Goal: Task Accomplishment & Management: Manage account settings

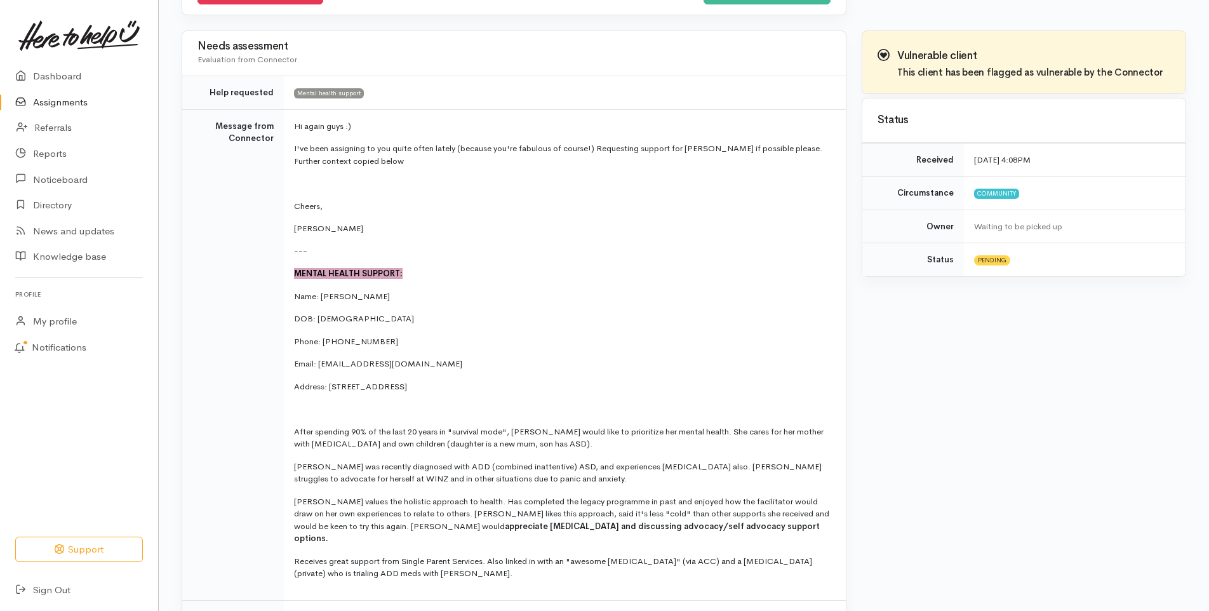
scroll to position [64, 0]
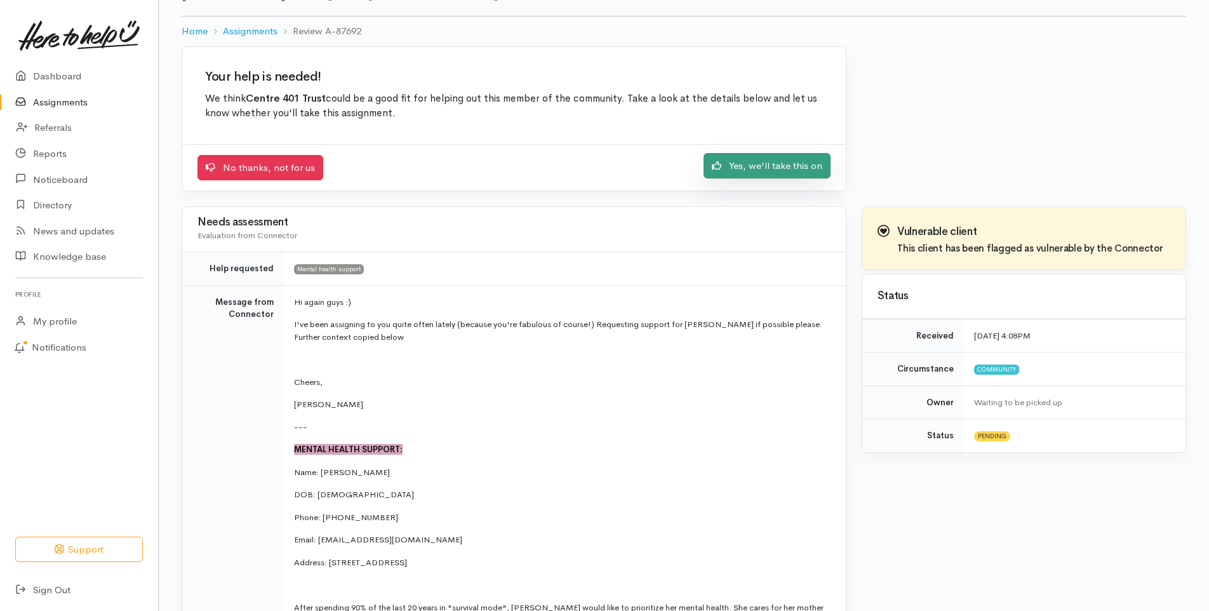
click at [790, 171] on link "Yes, we'll take this on" at bounding box center [767, 166] width 127 height 26
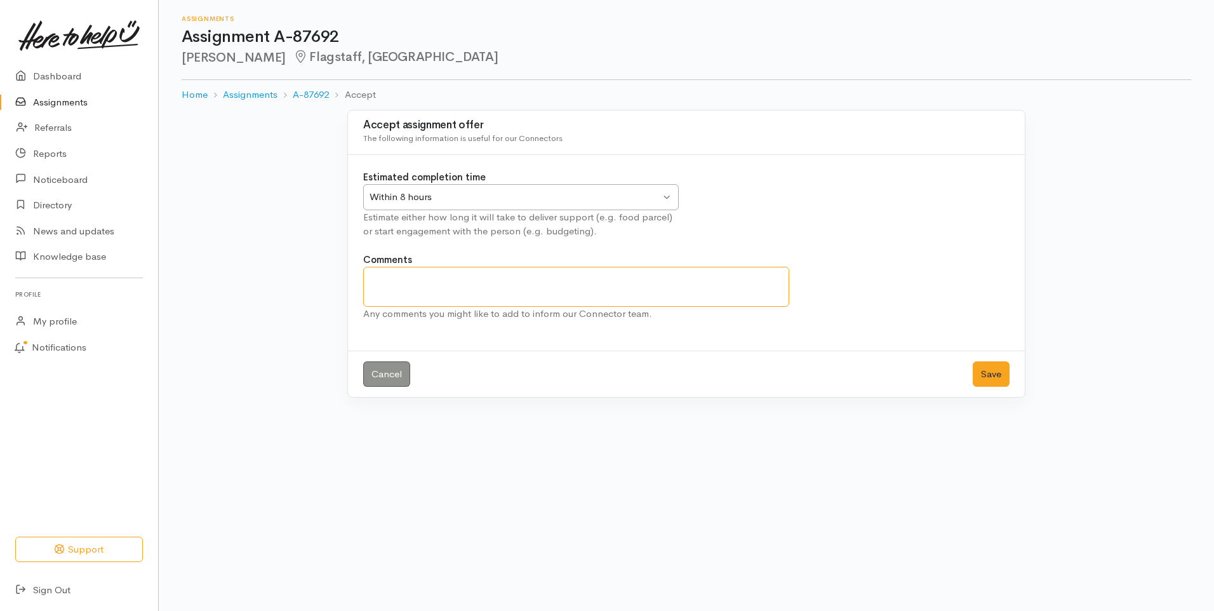
click at [694, 280] on textarea "Comments" at bounding box center [576, 287] width 426 height 40
drag, startPoint x: 565, startPoint y: 283, endPoint x: 734, endPoint y: 279, distance: 169.6
click at [734, 279] on textarea "I will reach out and give Penny a call. If she dose not answer" at bounding box center [576, 287] width 426 height 40
drag, startPoint x: 570, startPoint y: 280, endPoint x: 598, endPoint y: 274, distance: 29.1
click at [600, 273] on textarea "I will reach out and give Penny a call. If she dose not answer" at bounding box center [576, 287] width 426 height 40
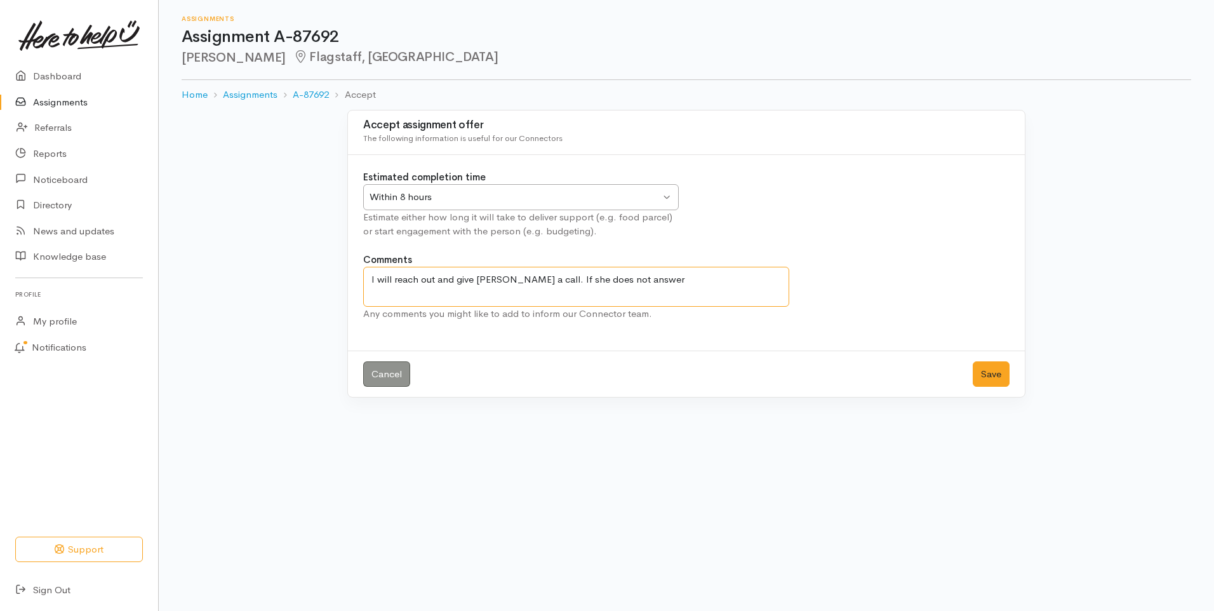
click at [635, 282] on textarea "I will reach out and give Penny a call. If she does not answer" at bounding box center [576, 287] width 426 height 40
drag, startPoint x: 636, startPoint y: 279, endPoint x: 658, endPoint y: 283, distance: 22.0
click at [666, 191] on div "Within 8 hours Within 8 hours" at bounding box center [521, 197] width 316 height 26
click at [760, 181] on div "Estimated completion time Within 8 hours Within 8 hours Within 8 hours Within 2…" at bounding box center [687, 211] width 662 height 83
click at [561, 298] on textarea "I will reach out and give Penny a call. If she does not answer I will send an e…" at bounding box center [576, 287] width 426 height 40
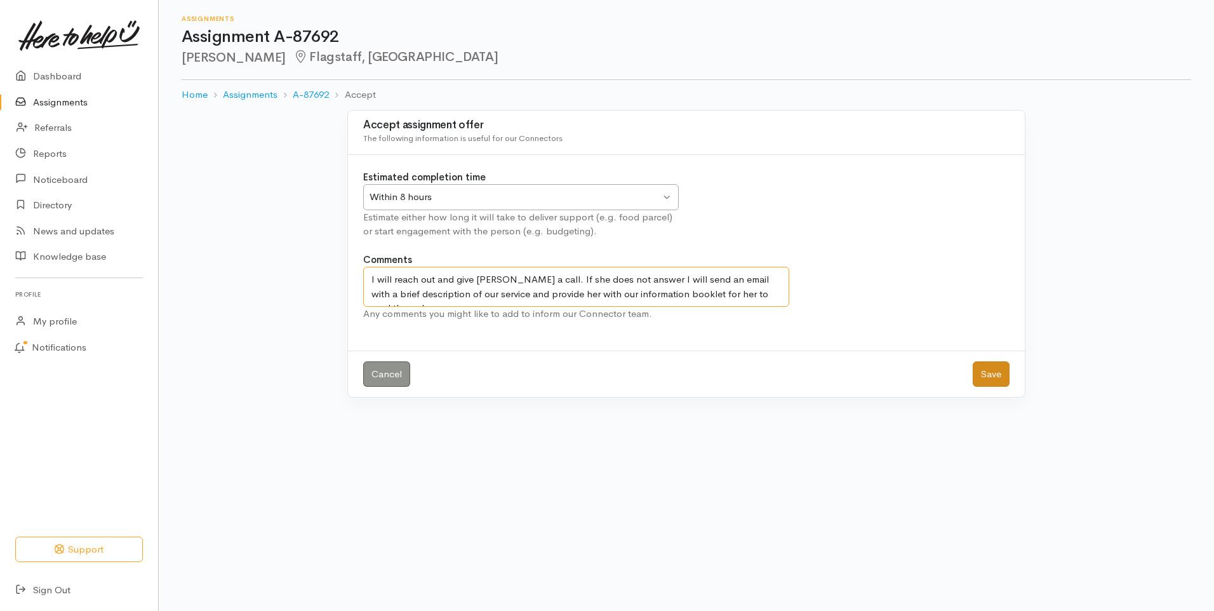
type textarea "I will reach out and give Penny a call. If she does not answer I will send an e…"
click at [988, 376] on button "Save" at bounding box center [991, 374] width 37 height 26
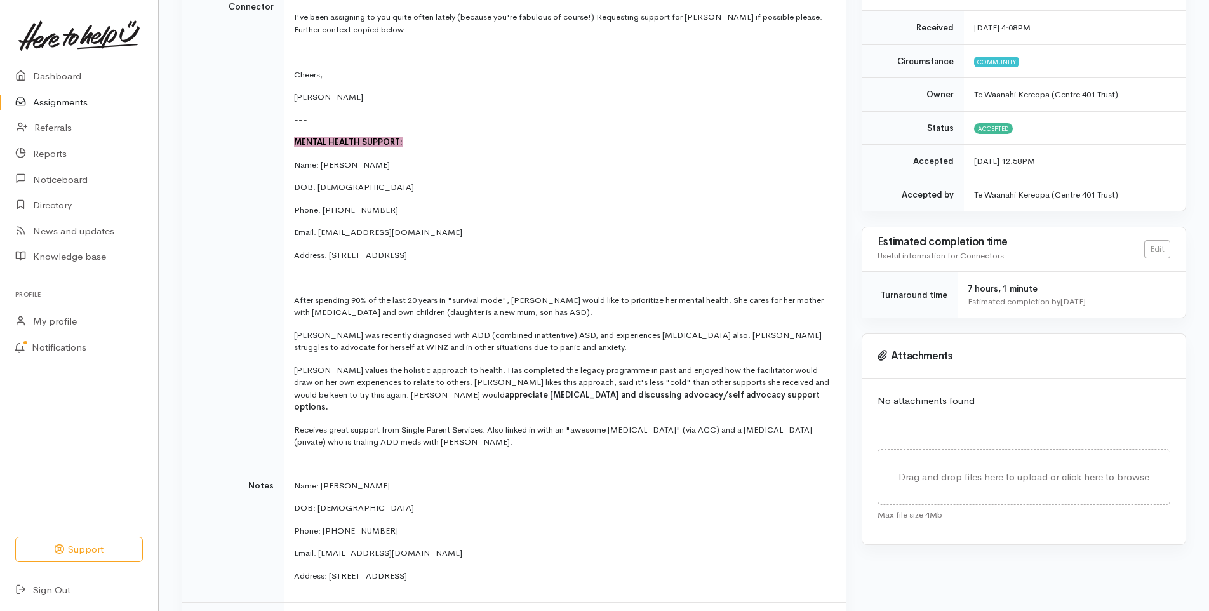
scroll to position [254, 0]
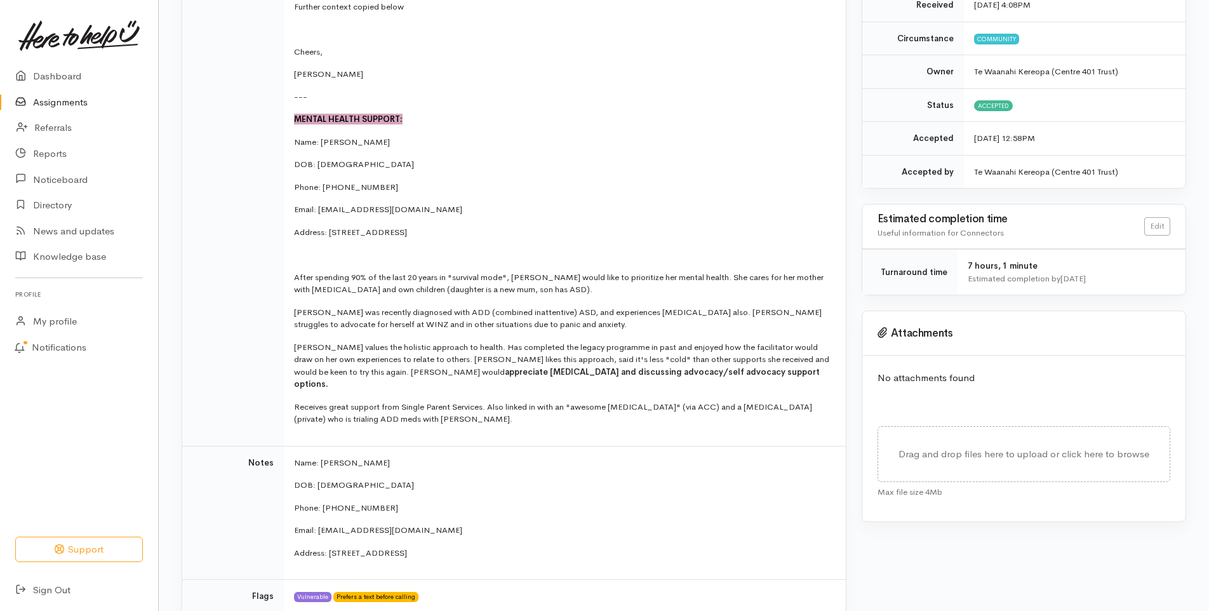
click at [405, 524] on p "Email: Cpennyg78@gmail.com" at bounding box center [562, 530] width 537 height 13
drag, startPoint x: 407, startPoint y: 519, endPoint x: 319, endPoint y: 520, distance: 87.7
click at [319, 524] on p "Email: Cpennyg78@gmail.com" at bounding box center [562, 530] width 537 height 13
drag, startPoint x: 319, startPoint y: 520, endPoint x: 354, endPoint y: 518, distance: 35.0
copy p "Cpennyg78@gmail.com"
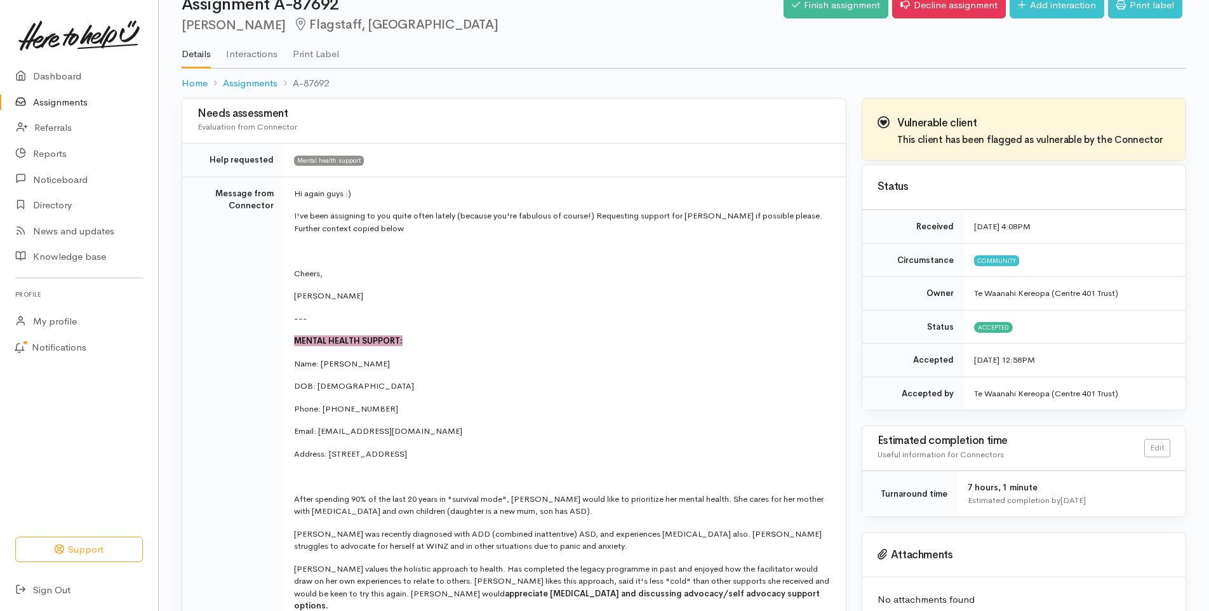
scroll to position [0, 0]
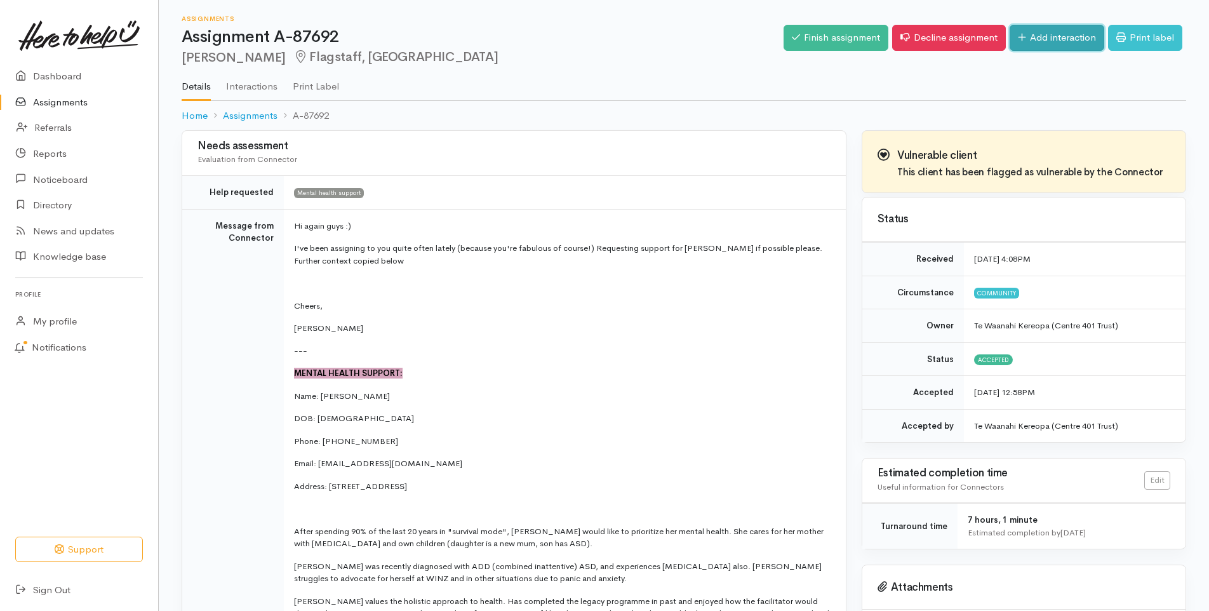
click at [1019, 40] on icon at bounding box center [1022, 37] width 8 height 10
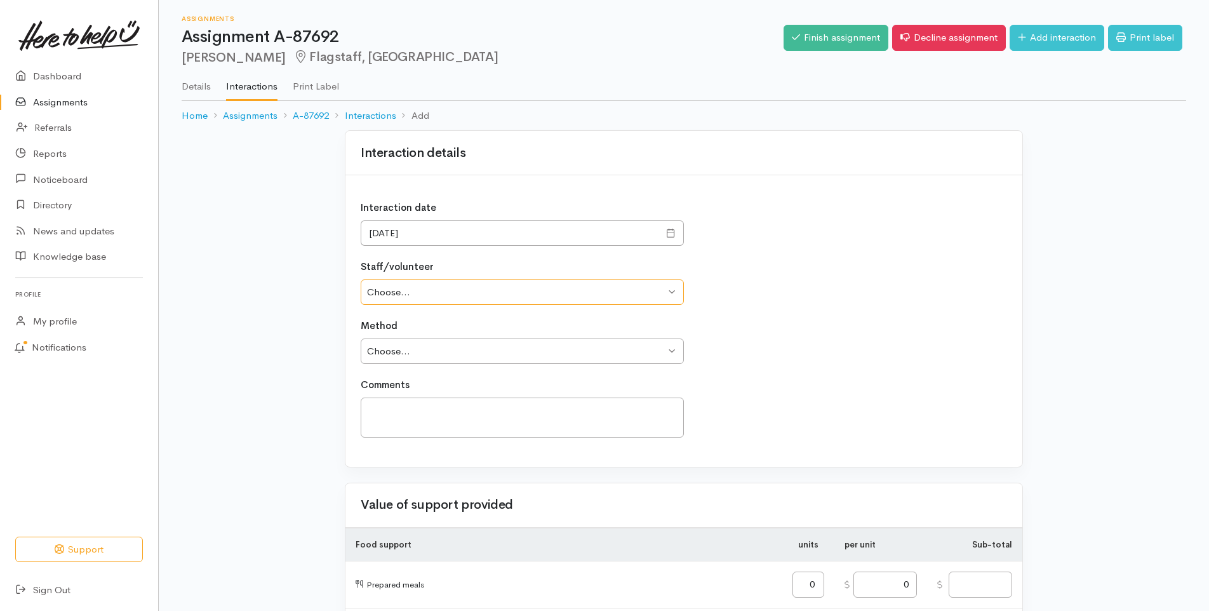
click at [501, 299] on select "Choose... [PERSON_NAME] [PERSON_NAME] Te Waanahi Kereopa" at bounding box center [522, 292] width 323 height 26
select select "2556"
click at [361, 279] on select "Choose... [PERSON_NAME] [PERSON_NAME] Te Waanahi Kereopa" at bounding box center [522, 292] width 323 height 26
click at [474, 346] on select "Choose... Phone Visit Other" at bounding box center [522, 352] width 323 height 26
select select "1"
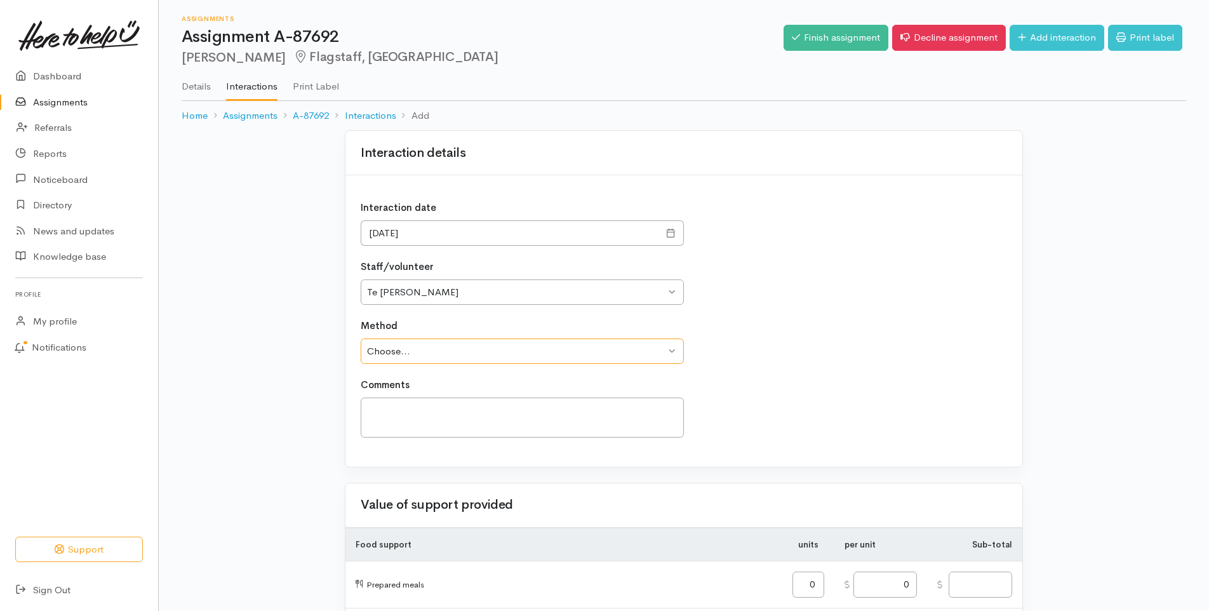
click at [361, 339] on select "Choose... Phone Visit Other" at bounding box center [522, 352] width 323 height 26
click at [433, 421] on textarea at bounding box center [522, 418] width 323 height 40
click at [631, 428] on textarea "Called Penny at 1:02pm and left a voice message on her answer phone. I will als…" at bounding box center [522, 418] width 323 height 40
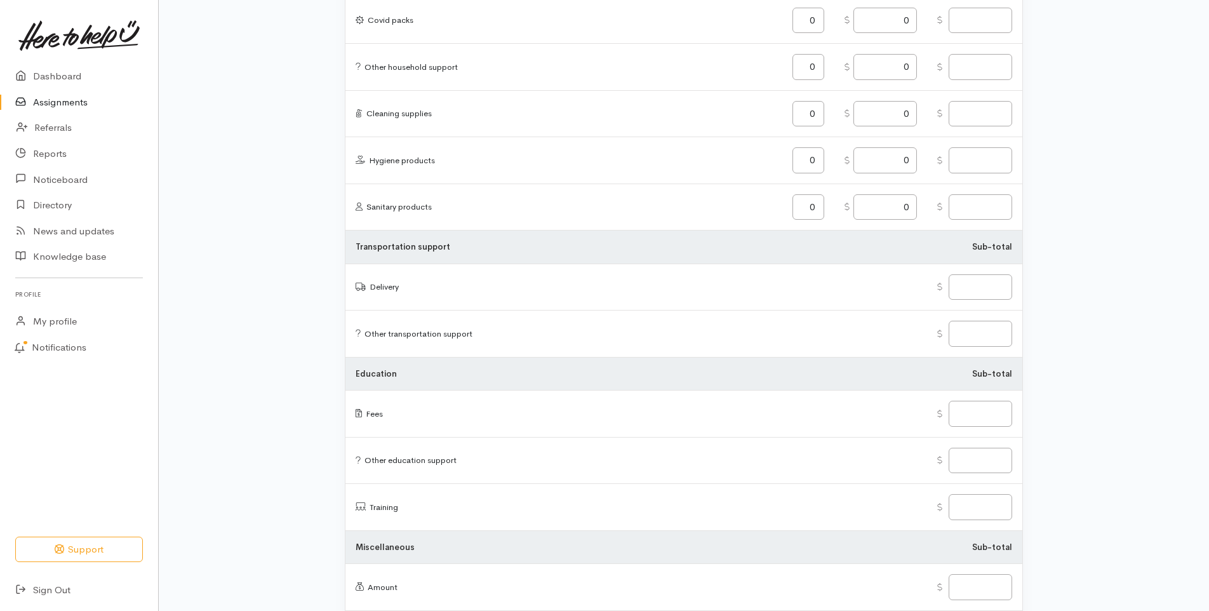
scroll to position [1449, 0]
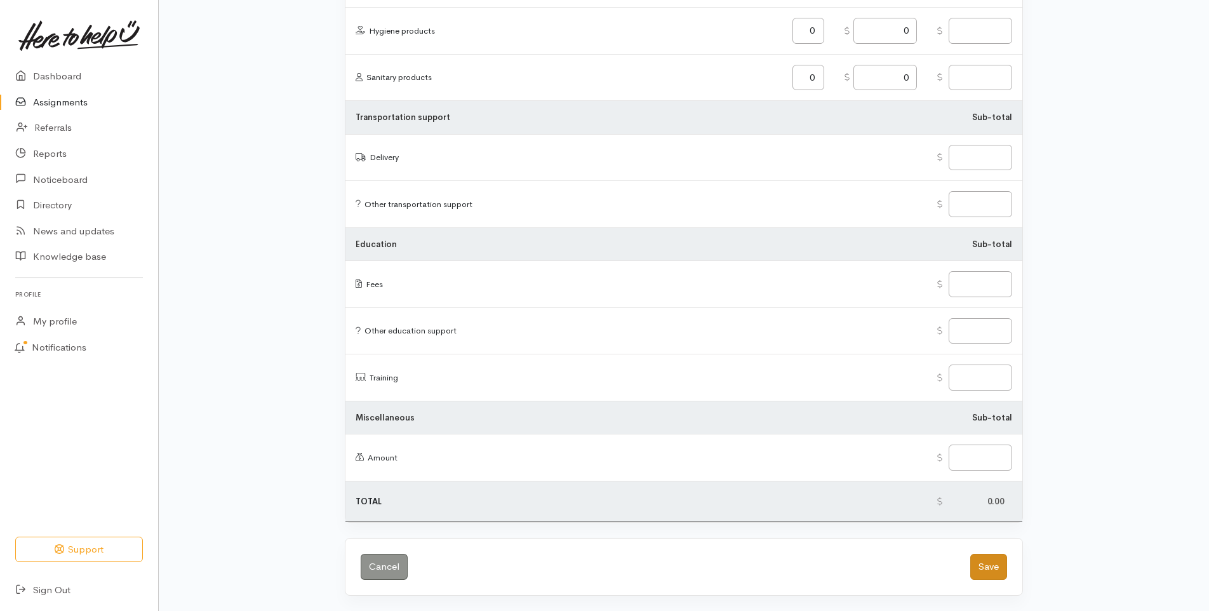
type textarea "Called Penny at 1:02pm and left a voice message on her answer phone. I will als…"
click at [988, 567] on button "Save" at bounding box center [989, 567] width 37 height 26
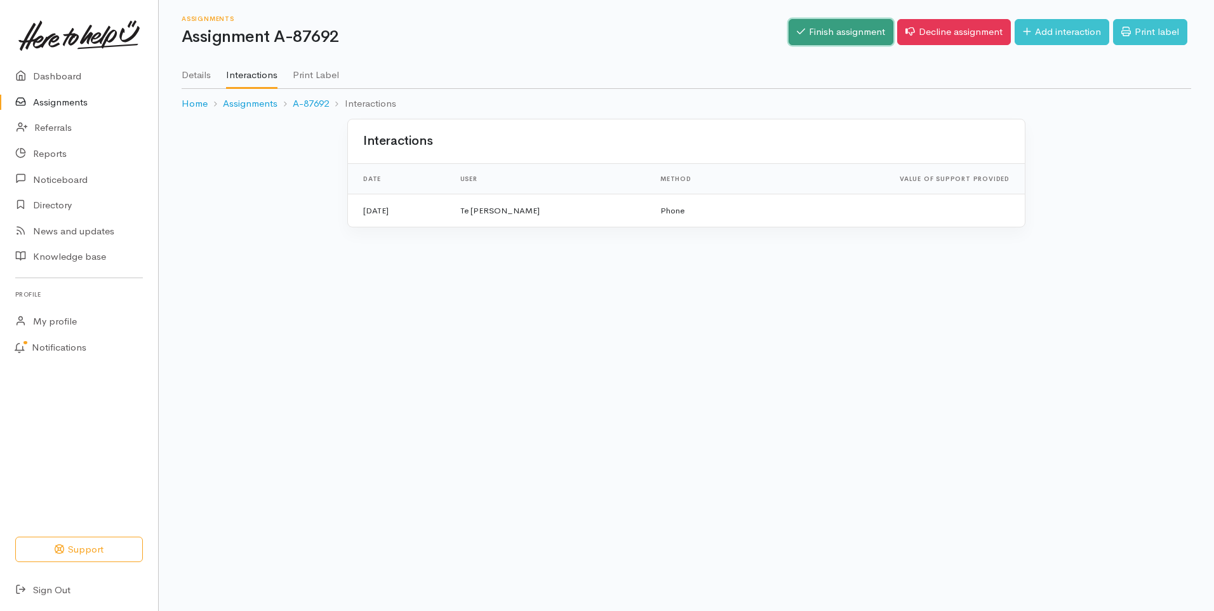
click at [845, 37] on link "Finish assignment" at bounding box center [841, 32] width 105 height 26
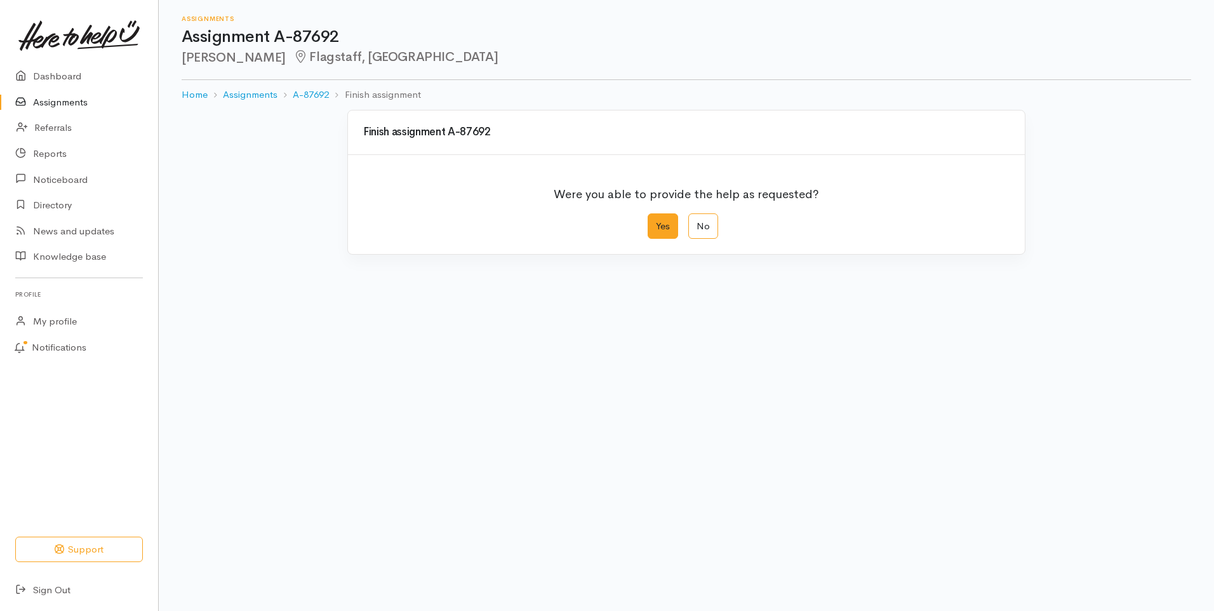
click at [656, 231] on label "Yes" at bounding box center [663, 226] width 30 height 26
click at [656, 222] on input "Yes" at bounding box center [652, 217] width 8 height 8
radio input "true"
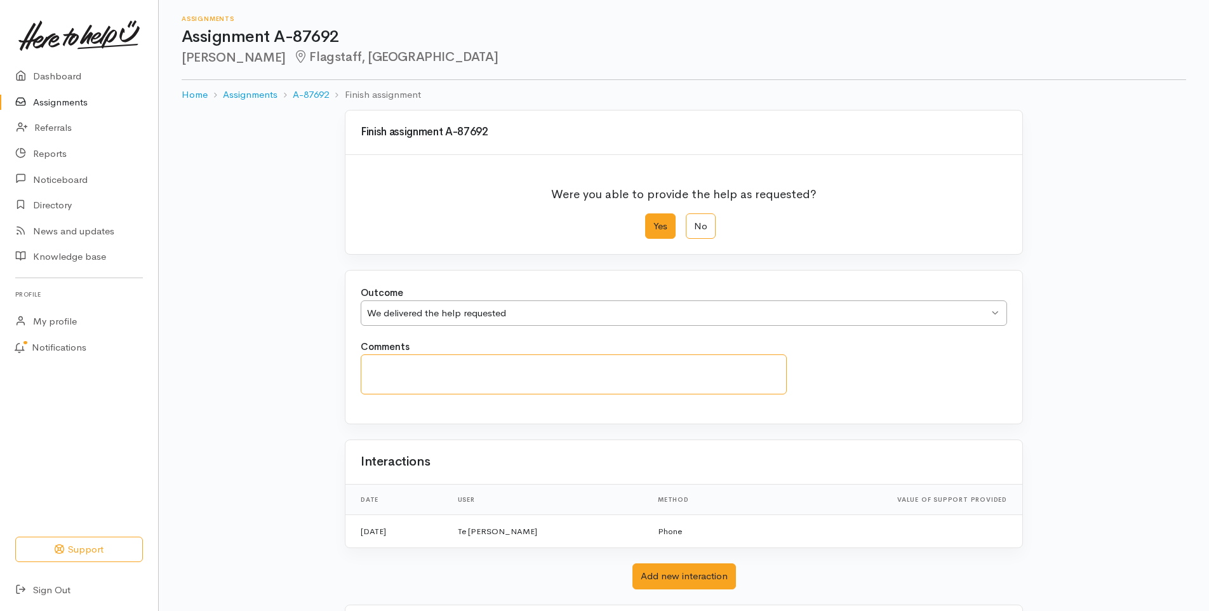
click at [577, 372] on textarea "Comments" at bounding box center [574, 374] width 426 height 40
click at [613, 368] on textarea "Left a detailed message on her answer phone along with" at bounding box center [574, 374] width 426 height 40
type textarea "Left a detailed message on her answer phone along with an email providing her w…"
click at [660, 226] on label "Yes" at bounding box center [660, 226] width 30 height 26
click at [654, 222] on input "Yes" at bounding box center [649, 217] width 8 height 8
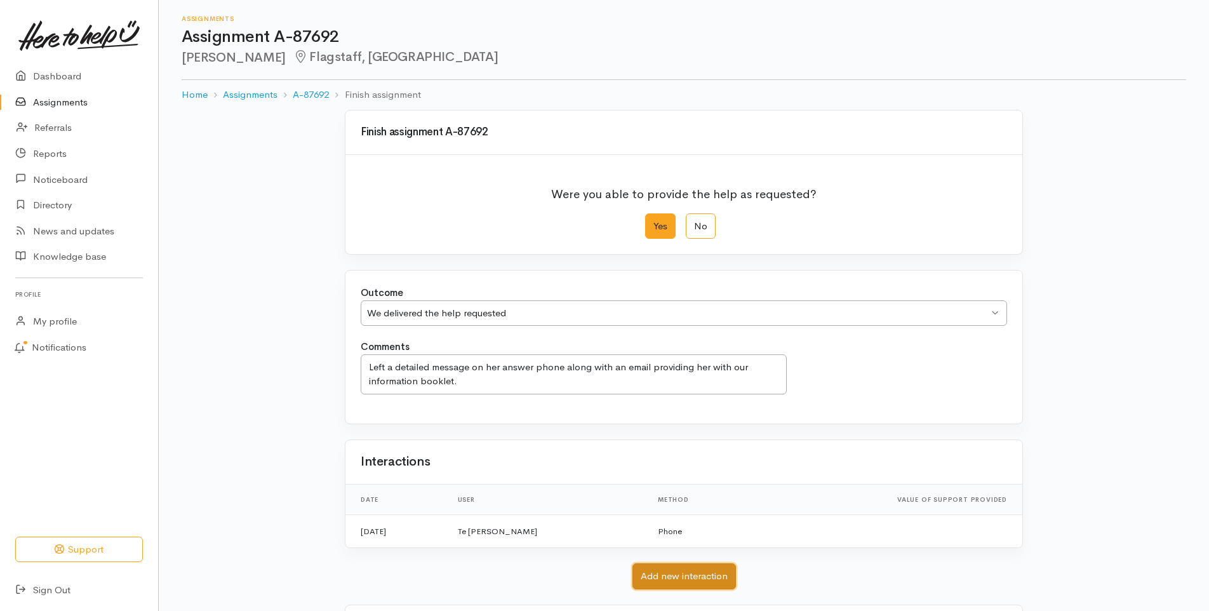
click at [680, 582] on button "Add new interaction" at bounding box center [685, 576] width 104 height 26
click at [998, 313] on div "We delivered the help requested We delivered the help requested" at bounding box center [684, 313] width 647 height 26
click at [494, 340] on div "Outcome We delivered the help requested We delivered the help requested We deli…" at bounding box center [684, 347] width 677 height 153
click at [77, 101] on link "Assignments" at bounding box center [79, 103] width 158 height 26
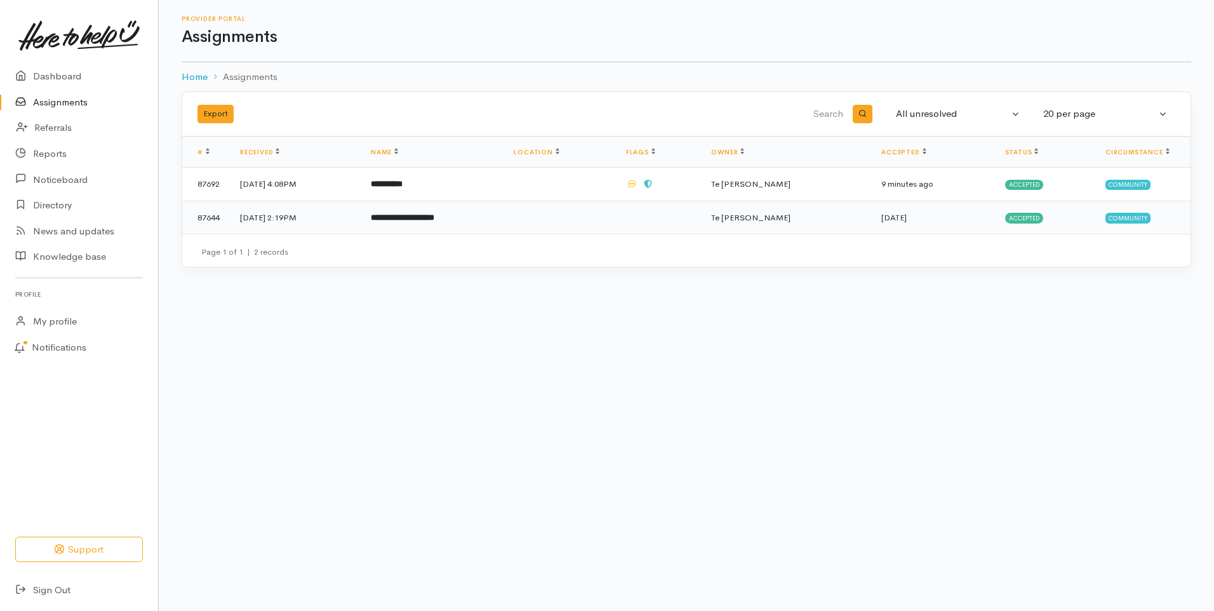
click at [907, 220] on time "[DATE]" at bounding box center [894, 217] width 25 height 11
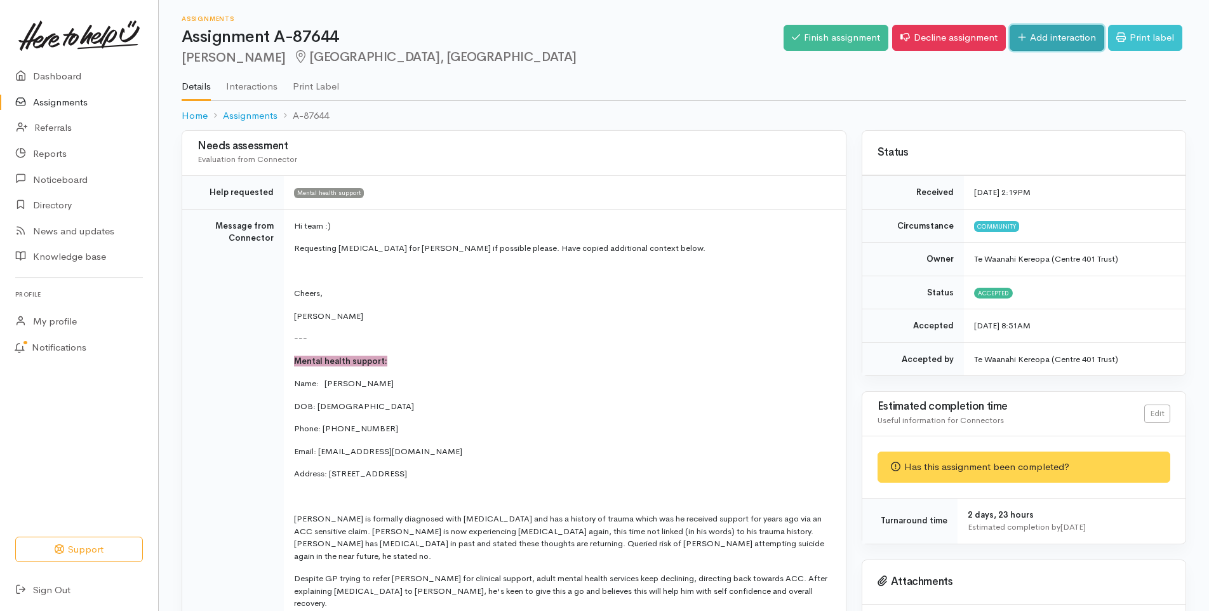
click at [1051, 38] on link "Add interaction" at bounding box center [1057, 38] width 95 height 26
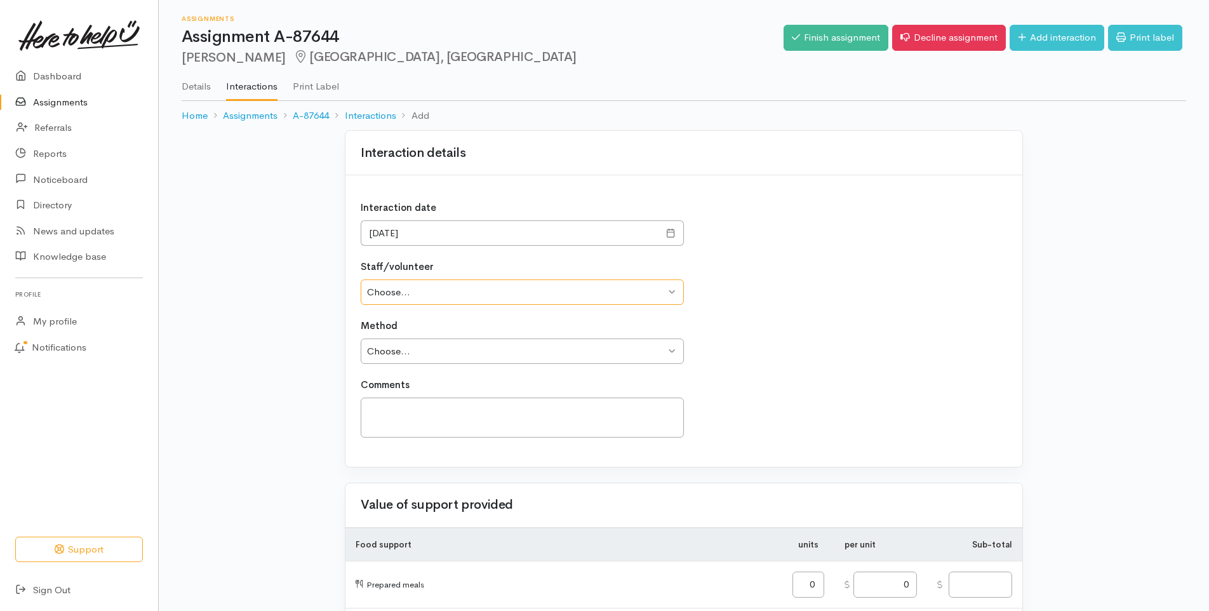
click at [452, 293] on select "Choose... Iylla Harvey Iylla Harvey Te Waanahi Kereopa" at bounding box center [522, 292] width 323 height 26
select select "2556"
click at [361, 279] on select "Choose... Iylla Harvey Iylla Harvey Te Waanahi Kereopa" at bounding box center [522, 292] width 323 height 26
click at [445, 351] on select "Choose... Phone Visit Other" at bounding box center [522, 352] width 323 height 26
select select "1"
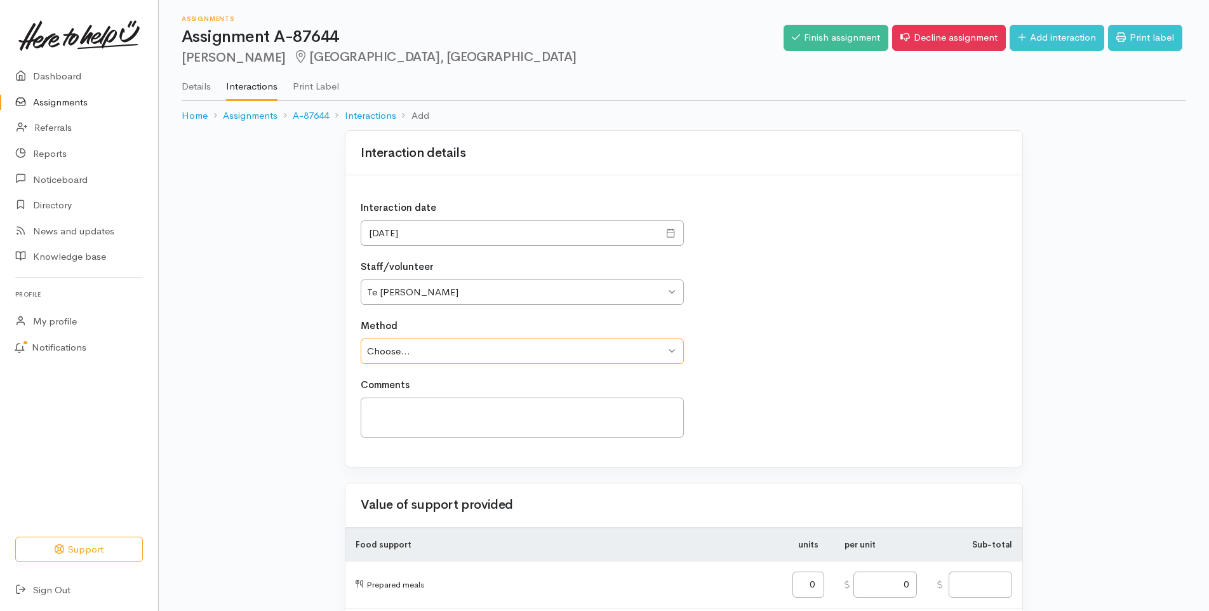
click at [361, 339] on select "Choose... Phone Visit Other" at bounding box center [522, 352] width 323 height 26
click at [433, 421] on textarea at bounding box center [522, 418] width 323 height 40
click at [426, 424] on textarea "Line manager Jenn made contact via text and phone call and will meet with Antho…" at bounding box center [522, 418] width 323 height 40
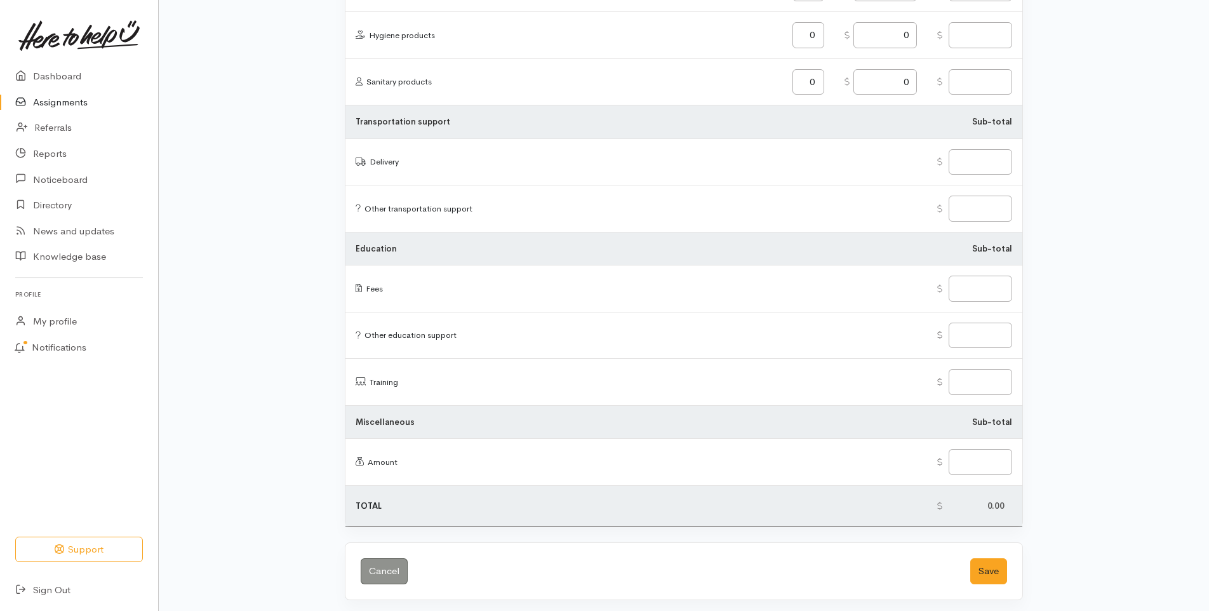
scroll to position [1434, 0]
type textarea "Line manager Jenn made contact via text and phone call and will meet with Antho…"
click at [986, 567] on button "Save" at bounding box center [989, 567] width 37 height 26
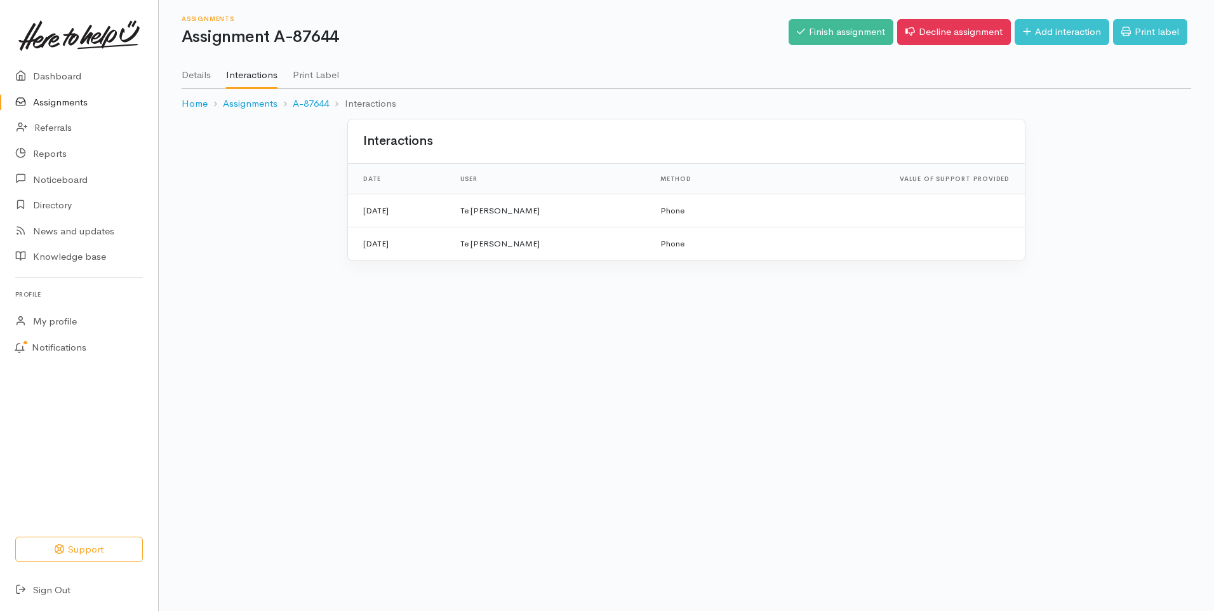
click at [70, 104] on link "Assignments" at bounding box center [79, 103] width 158 height 26
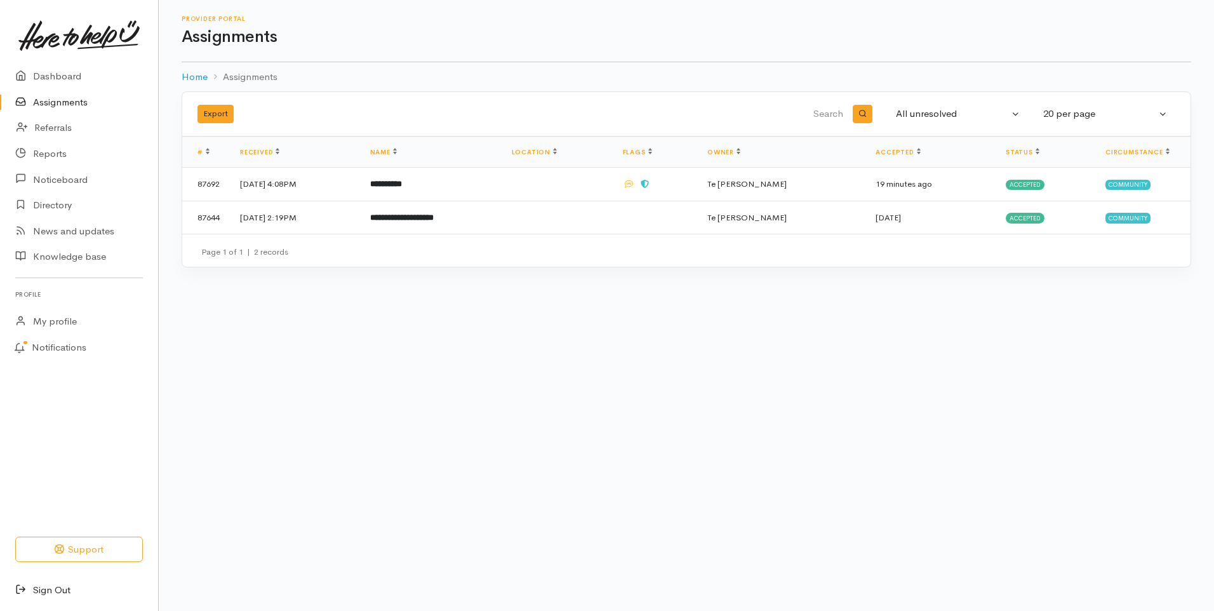
click at [46, 589] on link "Sign Out" at bounding box center [79, 590] width 158 height 26
